Goal: Navigation & Orientation: Find specific page/section

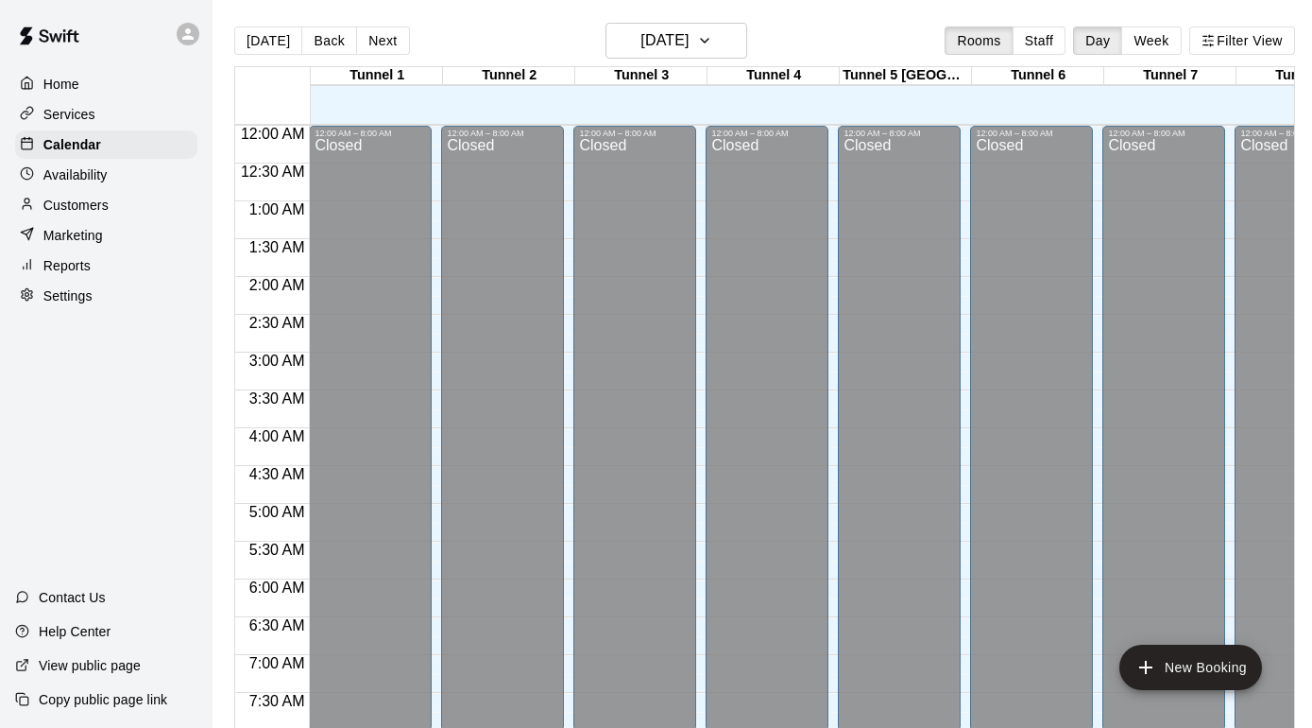
click at [87, 175] on p "Availability" at bounding box center [75, 174] width 64 height 19
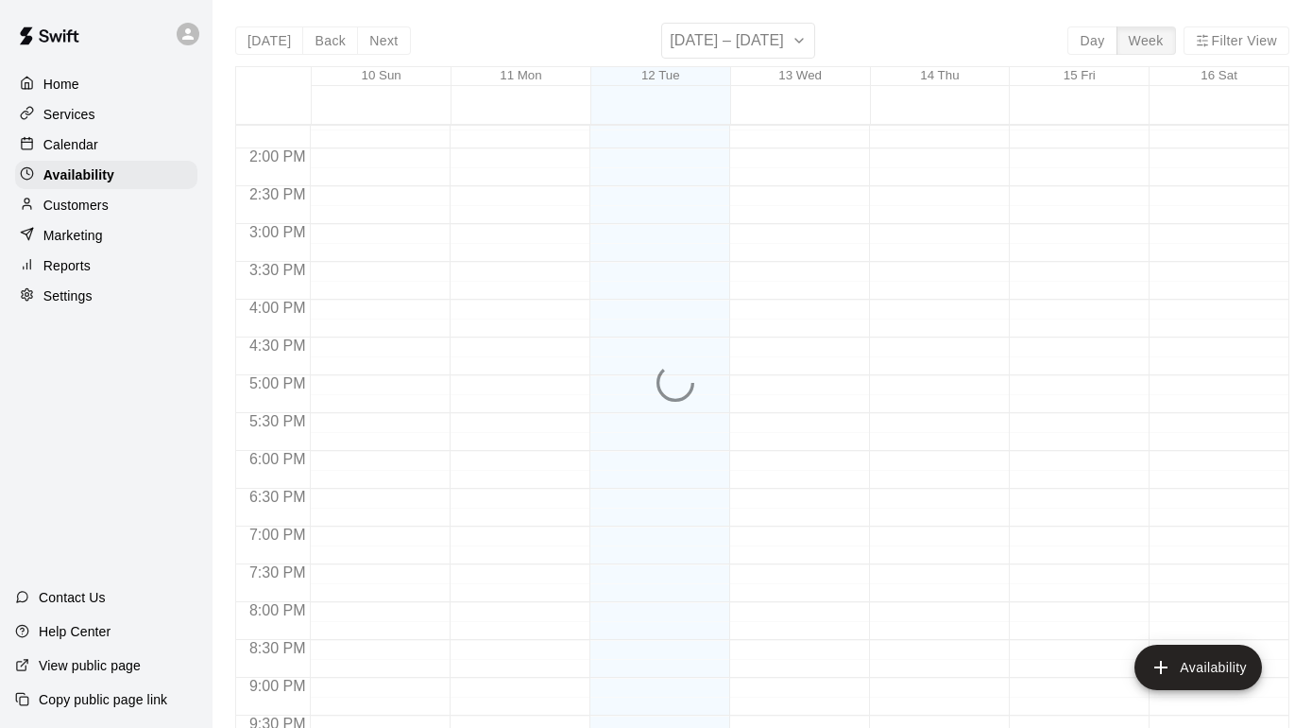
scroll to position [1036, 0]
click at [80, 140] on p "Calendar" at bounding box center [70, 144] width 55 height 19
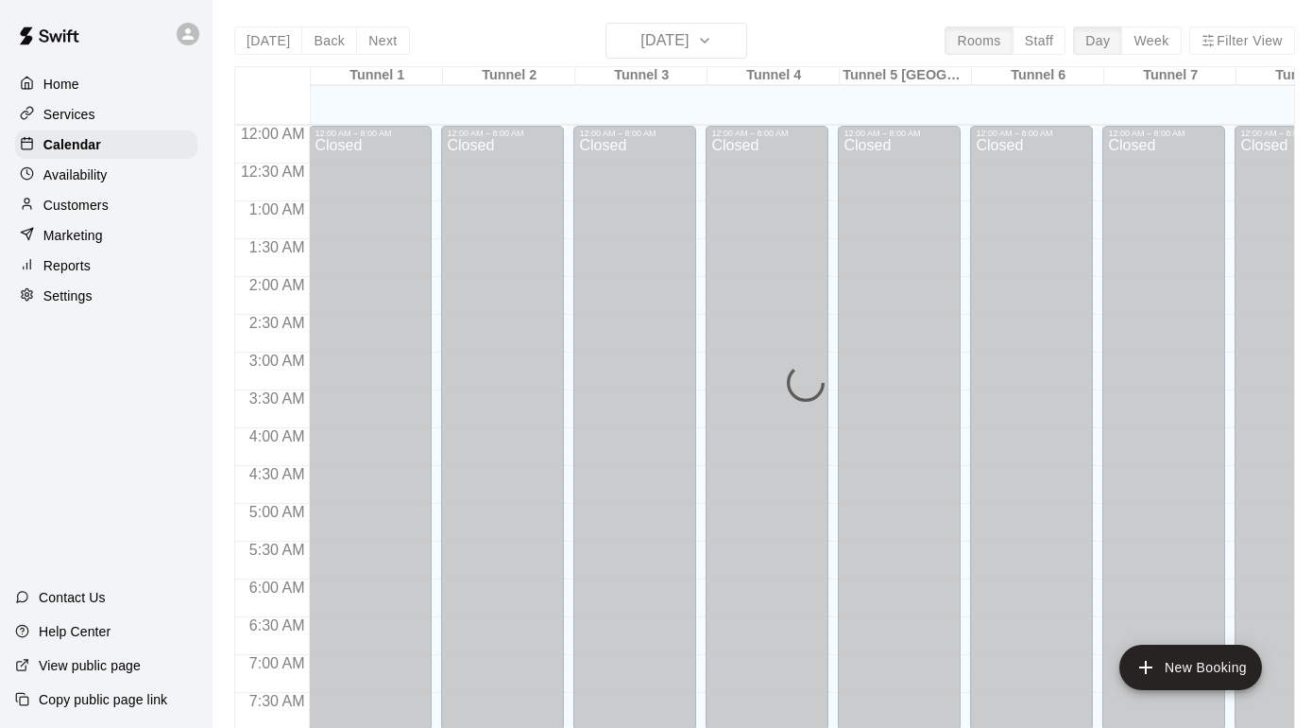
scroll to position [1014, 0]
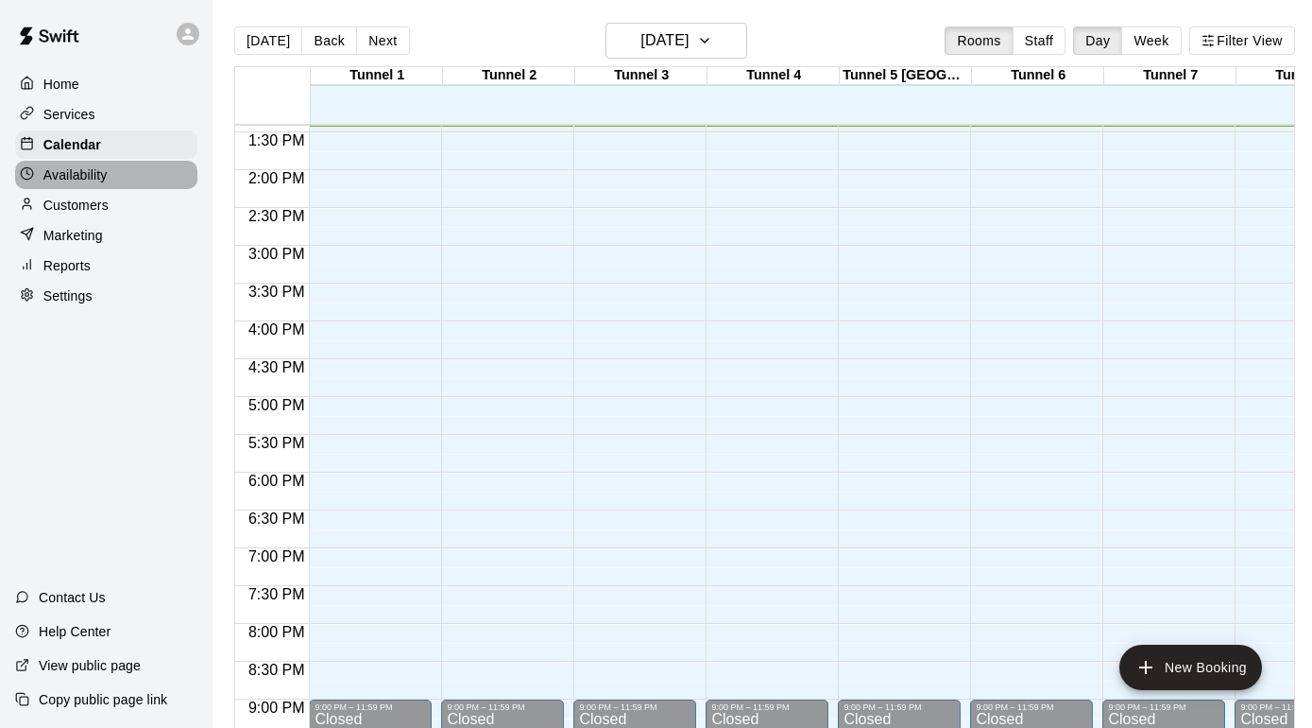
click at [77, 177] on p "Availability" at bounding box center [75, 174] width 64 height 19
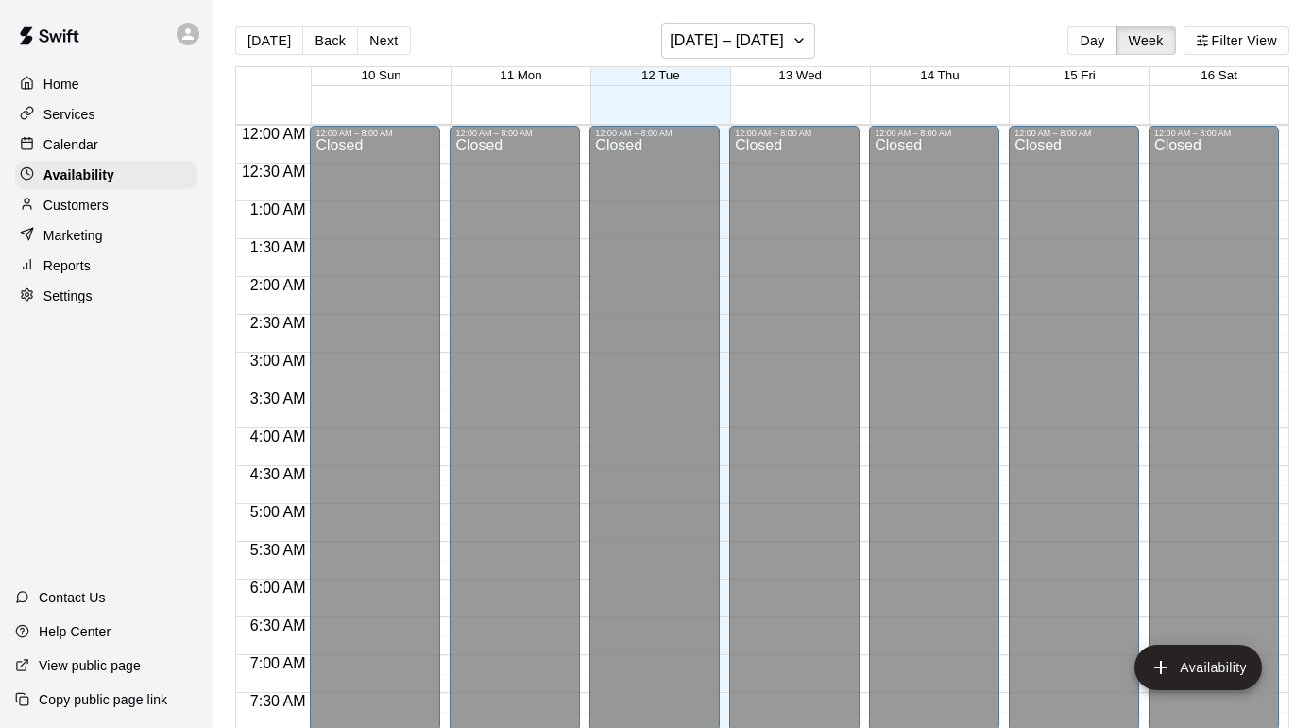
scroll to position [1015, 0]
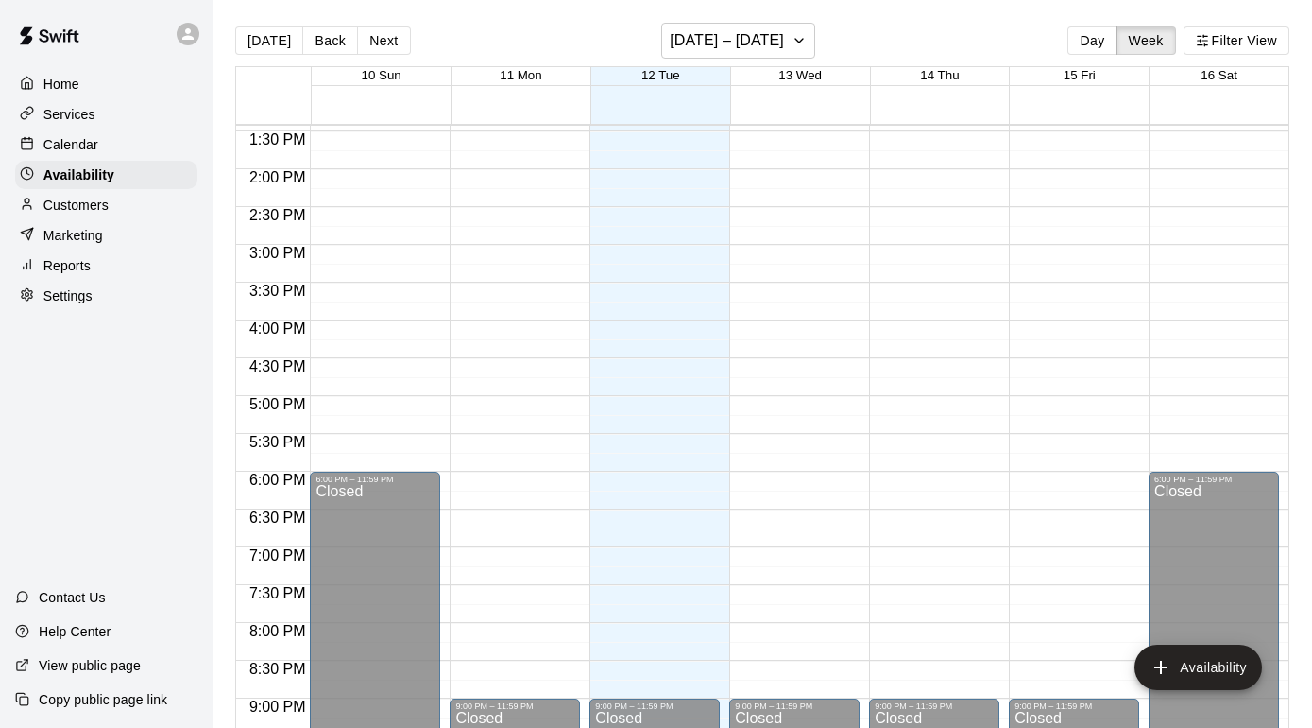
click at [90, 102] on div "Services" at bounding box center [106, 114] width 182 height 28
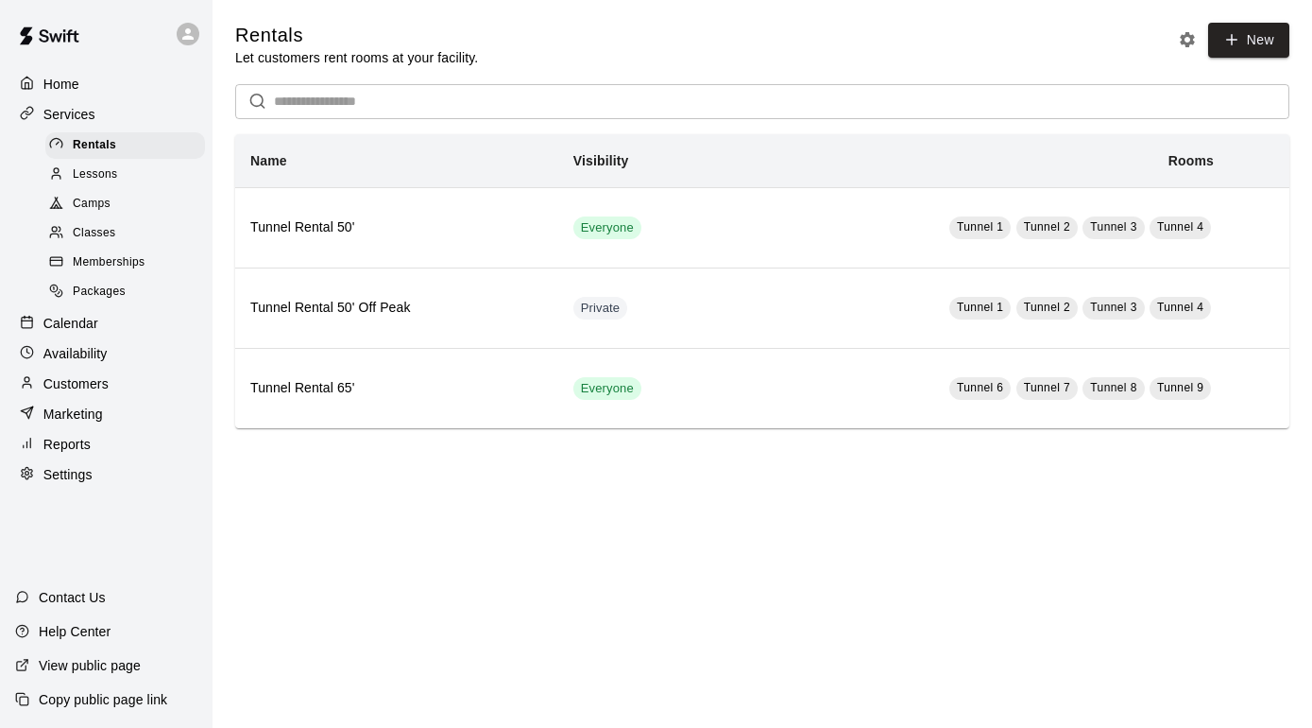
click at [106, 231] on span "Classes" at bounding box center [94, 233] width 43 height 19
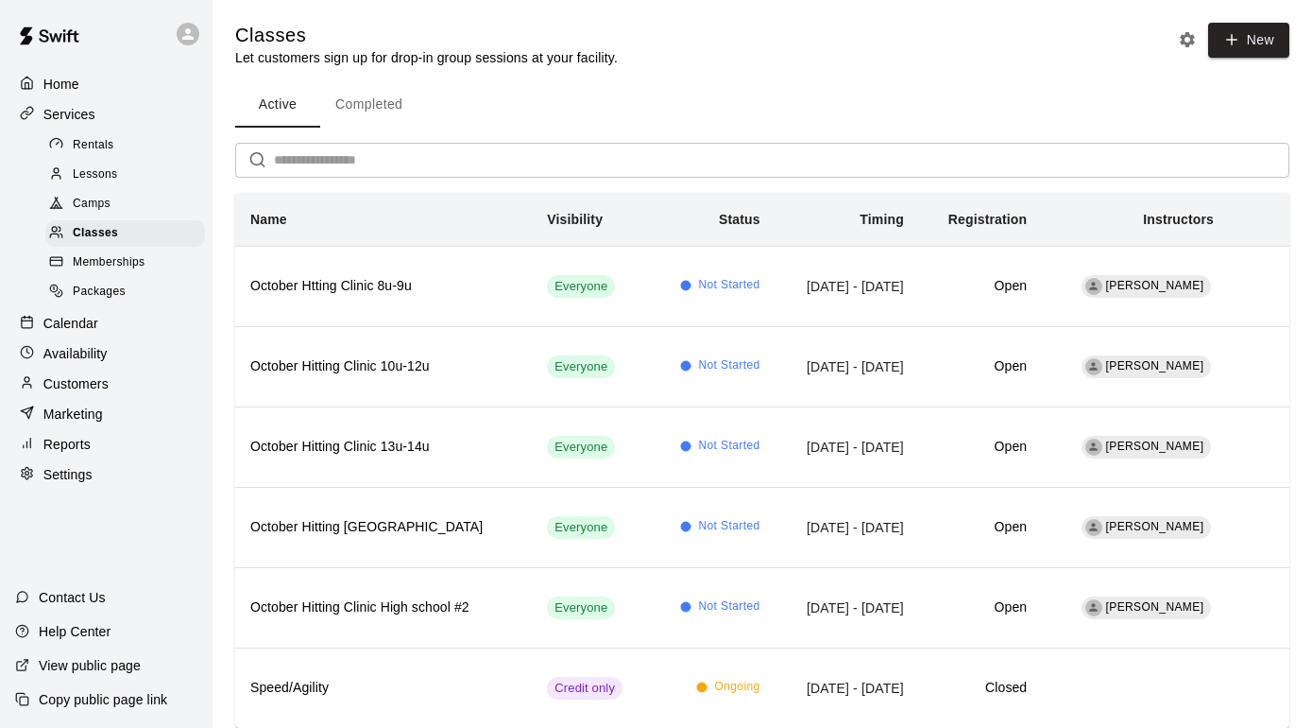
click at [113, 660] on p "View public page" at bounding box center [90, 665] width 102 height 19
